Goal: Information Seeking & Learning: Learn about a topic

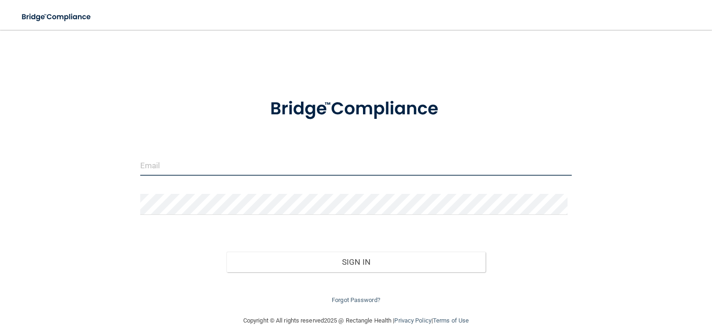
click at [307, 167] on input "email" at bounding box center [356, 165] width 432 height 21
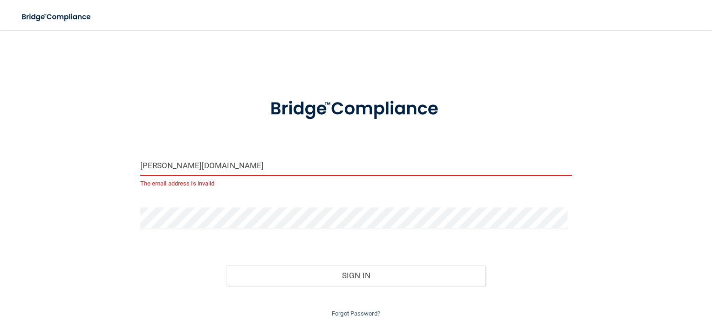
click at [307, 167] on input "[PERSON_NAME][DOMAIN_NAME]" at bounding box center [356, 165] width 432 height 21
type input "[PERSON_NAME][EMAIL_ADDRESS][DOMAIN_NAME]"
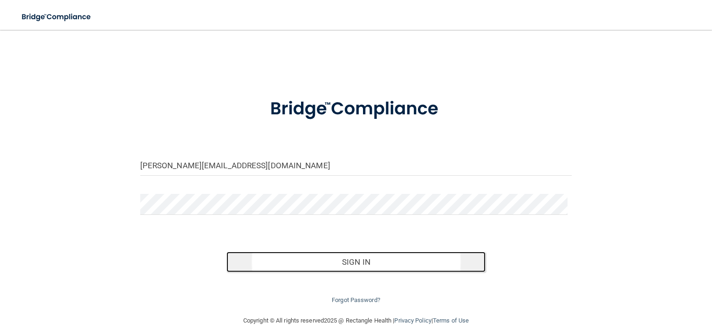
click at [328, 257] on button "Sign In" at bounding box center [356, 262] width 259 height 21
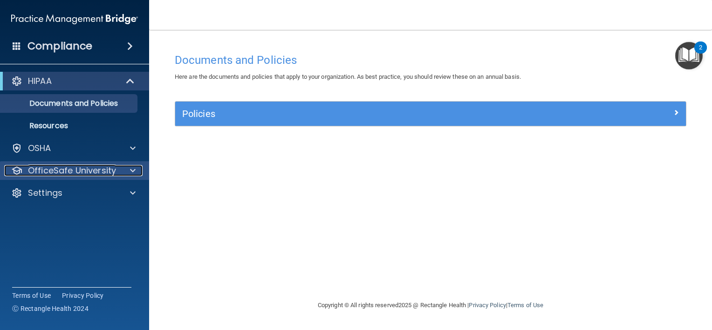
click at [131, 170] on span at bounding box center [133, 170] width 6 height 11
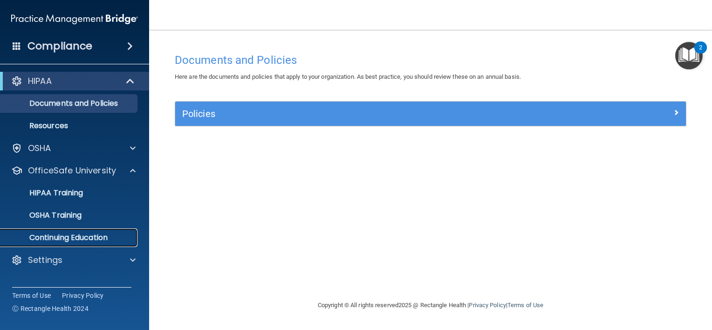
click at [80, 240] on p "Continuing Education" at bounding box center [69, 237] width 127 height 9
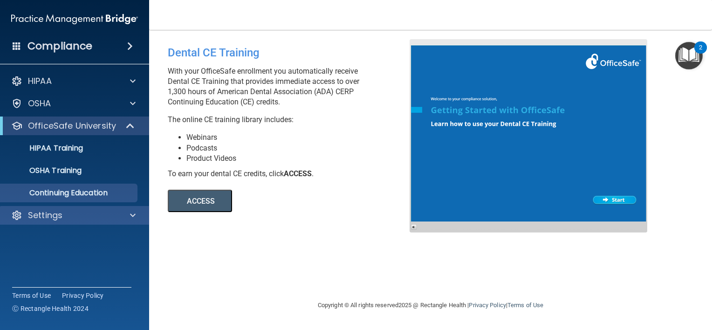
click at [129, 222] on div "Settings" at bounding box center [75, 215] width 150 height 19
click at [131, 218] on span at bounding box center [133, 215] width 6 height 11
click at [135, 222] on div "Settings" at bounding box center [75, 215] width 150 height 19
click at [134, 218] on span at bounding box center [133, 215] width 6 height 11
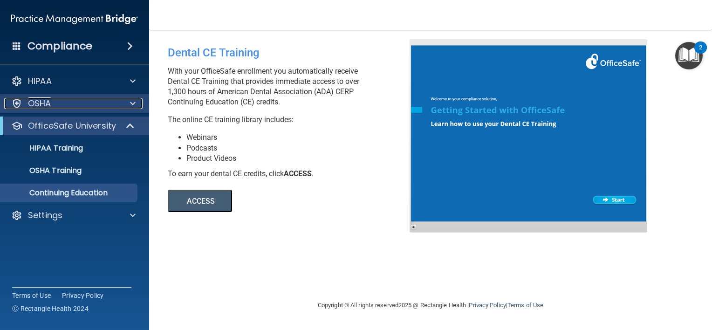
click at [131, 106] on span at bounding box center [133, 103] width 6 height 11
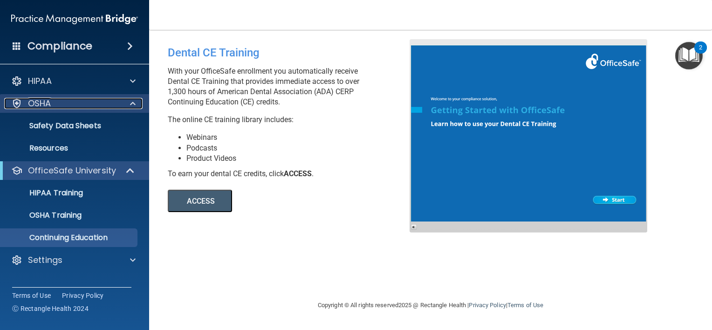
click at [131, 106] on span at bounding box center [133, 103] width 6 height 11
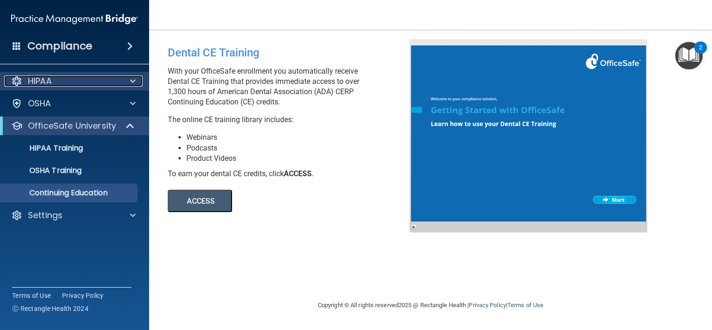
click at [135, 78] on span at bounding box center [133, 81] width 6 height 11
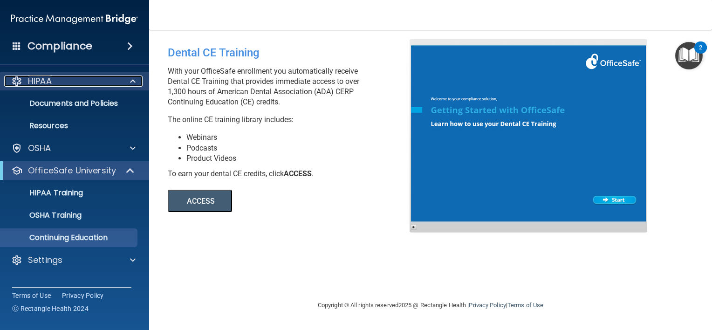
click at [135, 78] on span at bounding box center [133, 81] width 6 height 11
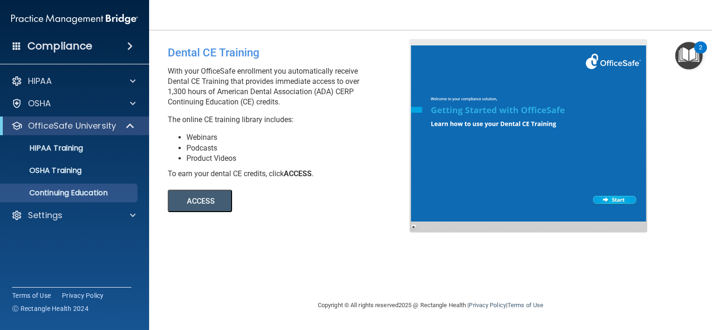
click at [131, 45] on span at bounding box center [130, 46] width 6 height 11
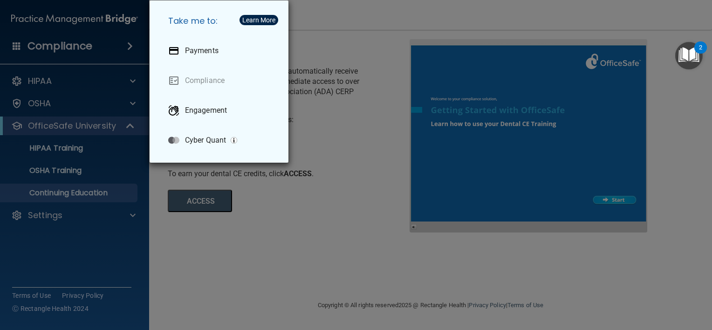
click at [131, 44] on div "Take me to: Payments Compliance Engagement Cyber Quant" at bounding box center [356, 165] width 712 height 330
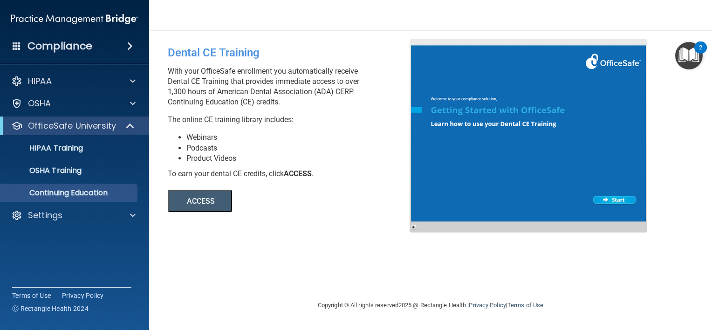
click at [212, 197] on button "ACCESS" at bounding box center [200, 201] width 64 height 22
click at [77, 190] on p "Continuing Education" at bounding box center [69, 192] width 127 height 9
